Goal: Find specific page/section: Find specific page/section

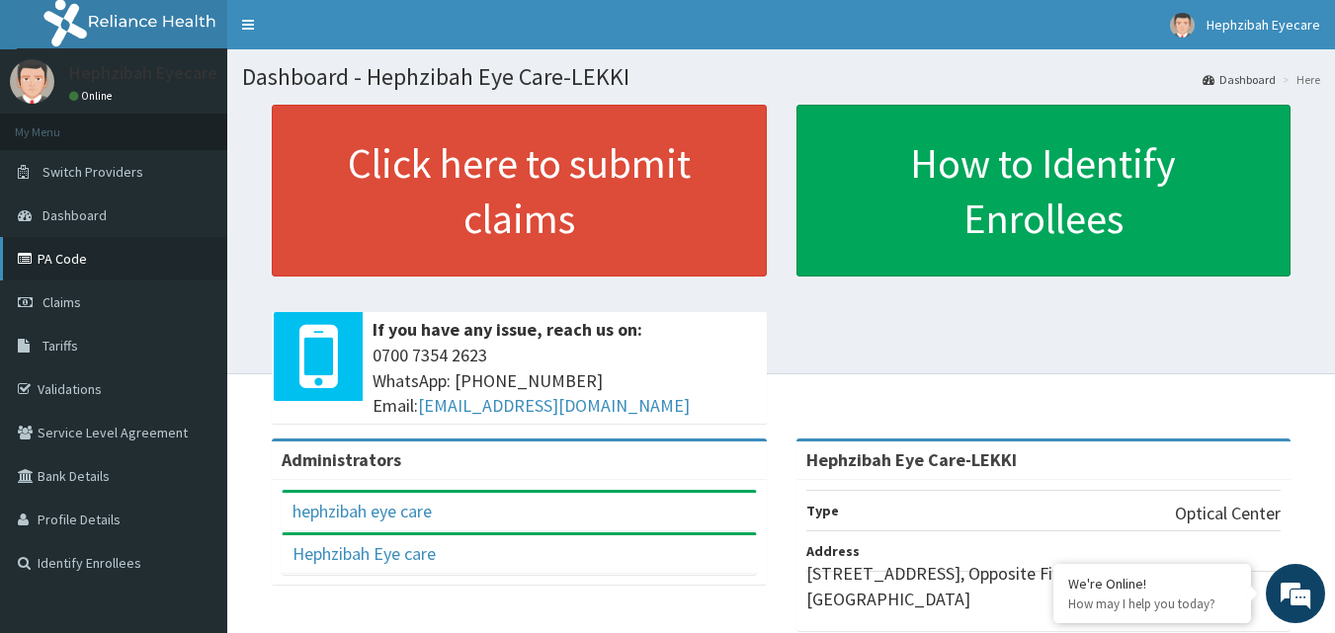
click at [46, 255] on link "PA Code" at bounding box center [113, 258] width 227 height 43
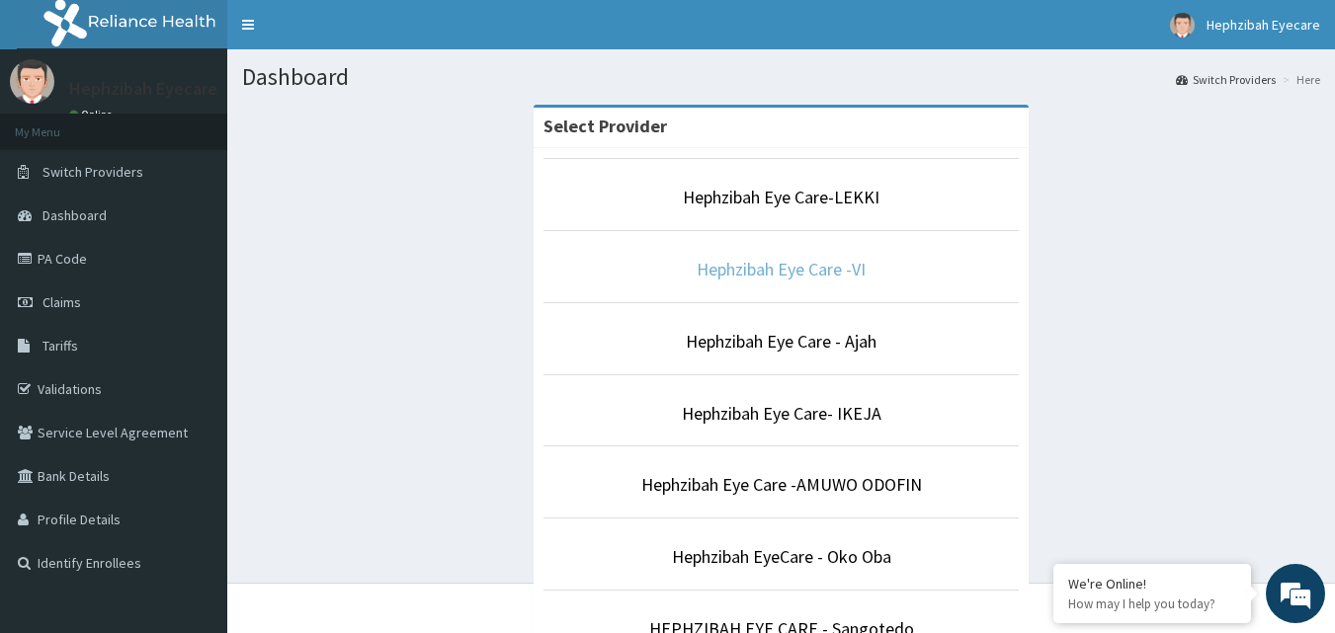
click at [803, 264] on link "Hephzibah Eye Care -VI" at bounding box center [780, 269] width 169 height 23
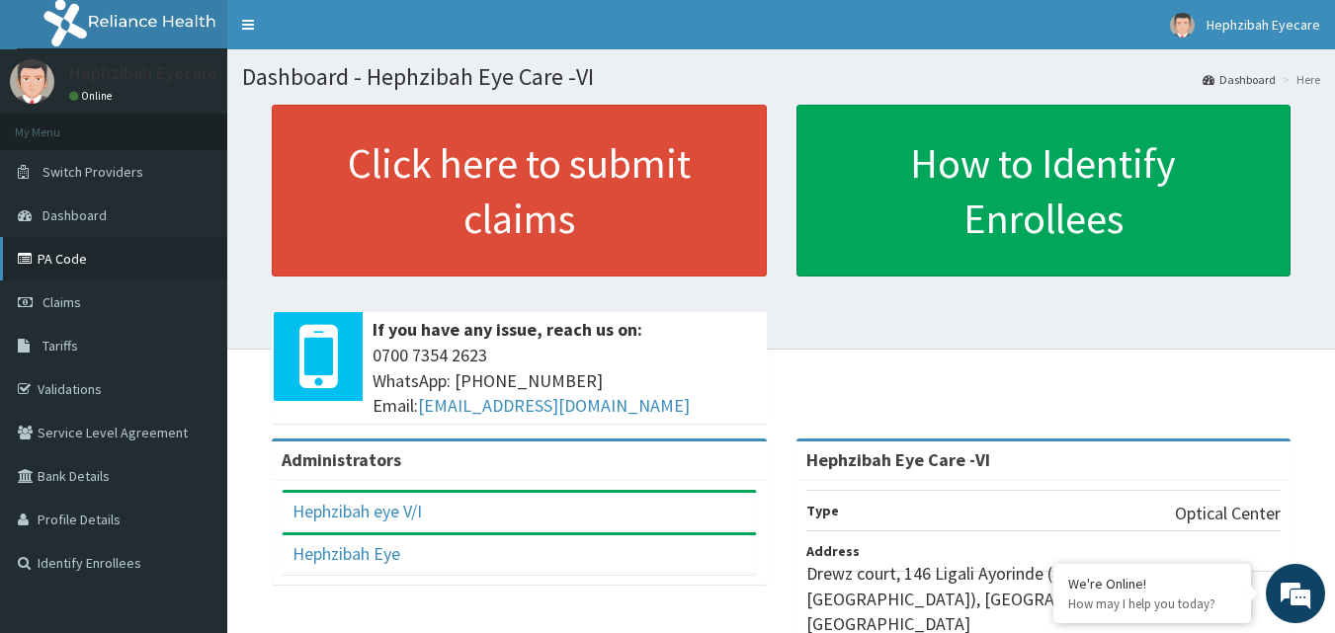
click at [62, 250] on link "PA Code" at bounding box center [113, 258] width 227 height 43
